Goal: Task Accomplishment & Management: Use online tool/utility

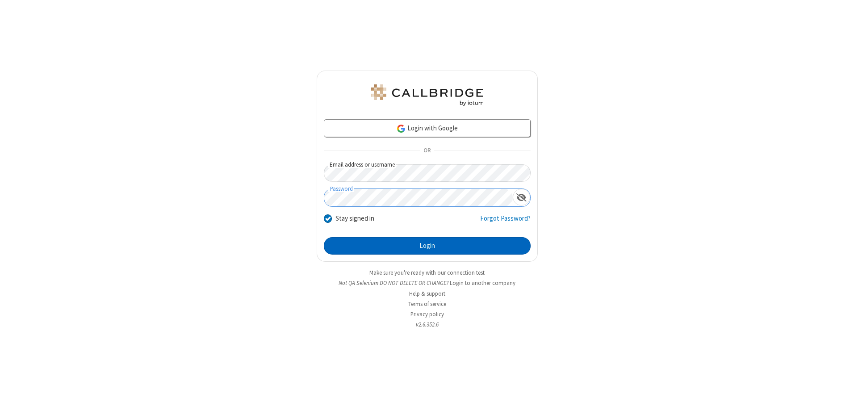
click at [427, 246] on button "Login" at bounding box center [427, 246] width 207 height 18
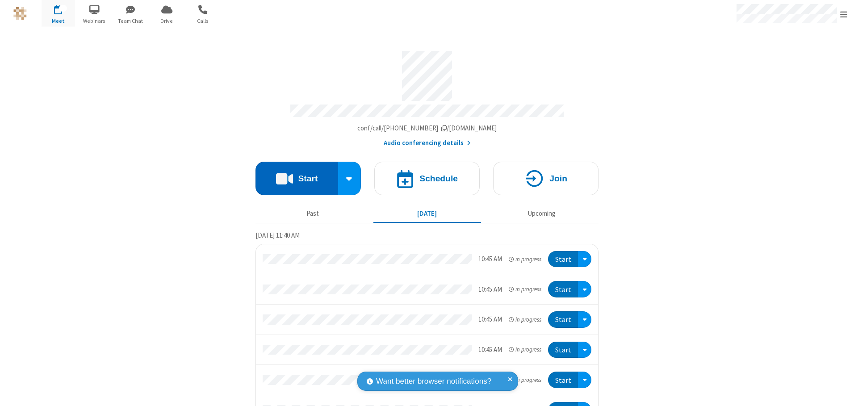
click at [293, 175] on button "Start" at bounding box center [297, 179] width 83 height 34
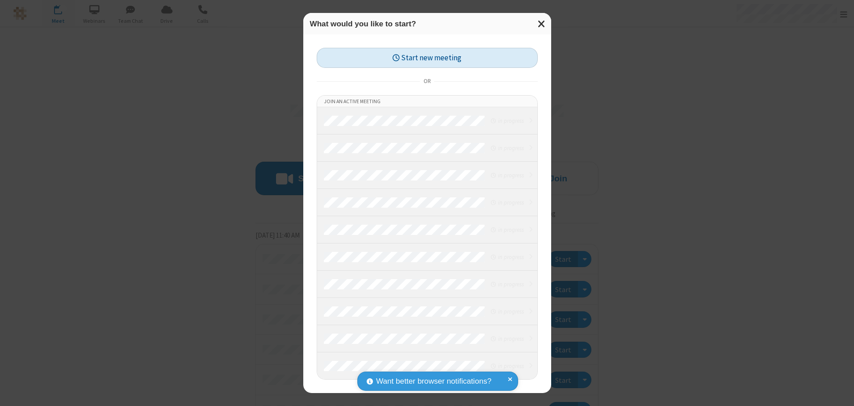
click at [427, 58] on button "Start new meeting" at bounding box center [427, 58] width 221 height 20
